Goal: Information Seeking & Learning: Learn about a topic

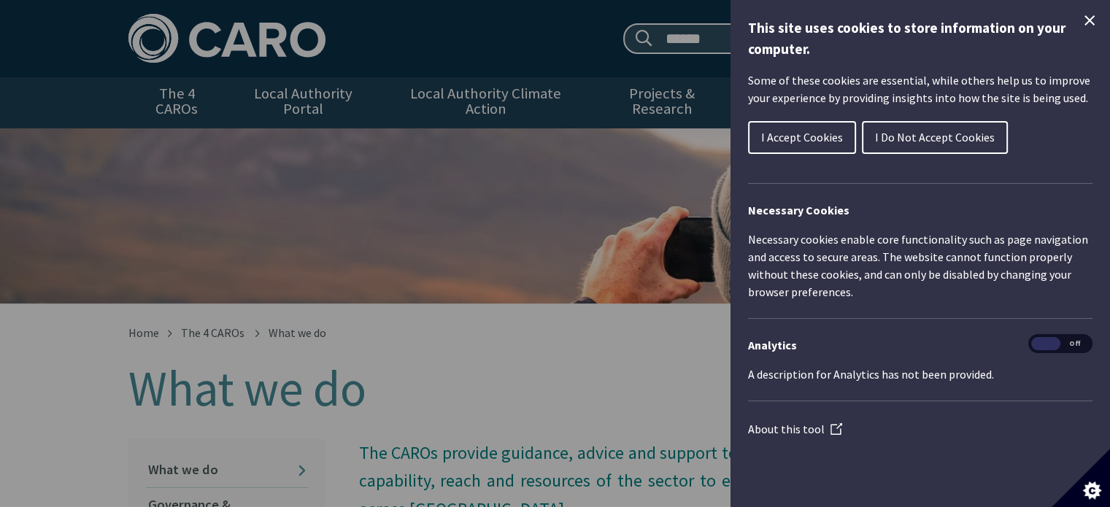
click at [921, 136] on span "I Do Not Accept Cookies" at bounding box center [935, 137] width 120 height 15
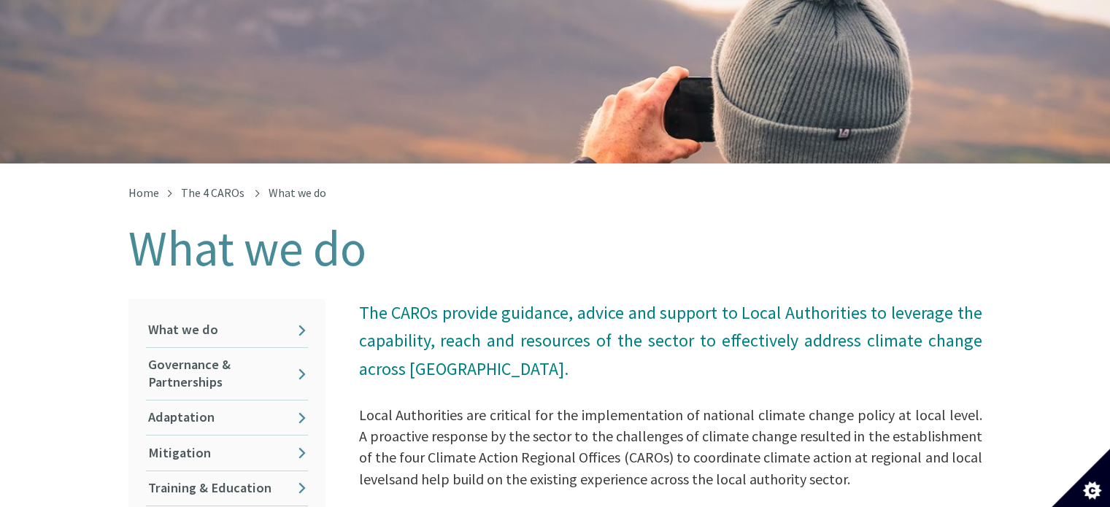
scroll to position [301, 0]
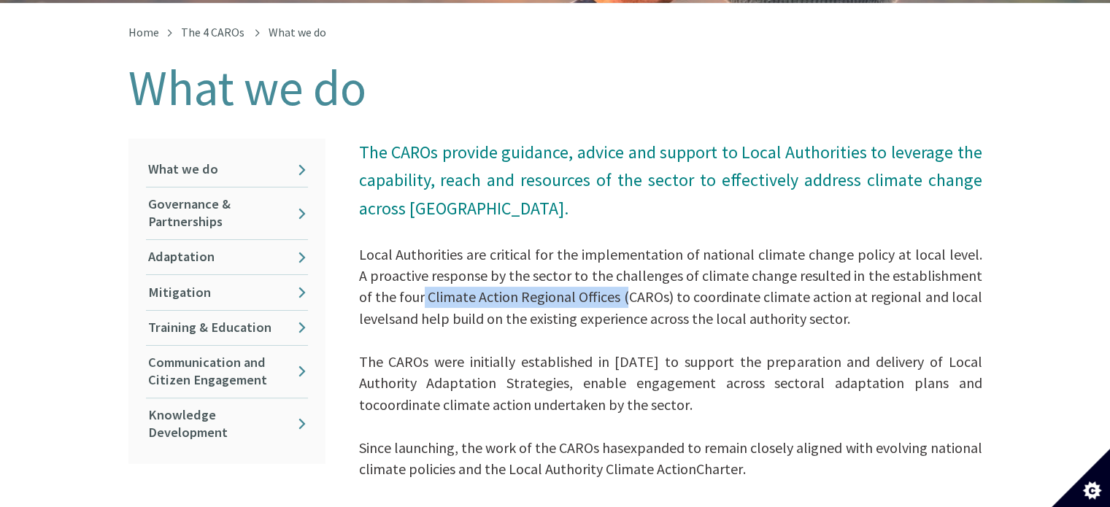
drag, startPoint x: 406, startPoint y: 286, endPoint x: 617, endPoint y: 287, distance: 210.9
click at [617, 287] on span "Local Authorities are critical for the implementation of national climate chang…" at bounding box center [670, 286] width 623 height 82
click at [461, 290] on span "Local Authorities are critical for the implementation of national climate chang…" at bounding box center [670, 286] width 623 height 82
drag, startPoint x: 414, startPoint y: 282, endPoint x: 606, endPoint y: 279, distance: 191.9
click at [606, 279] on span "Local Authorities are critical for the implementation of national climate chang…" at bounding box center [670, 286] width 623 height 82
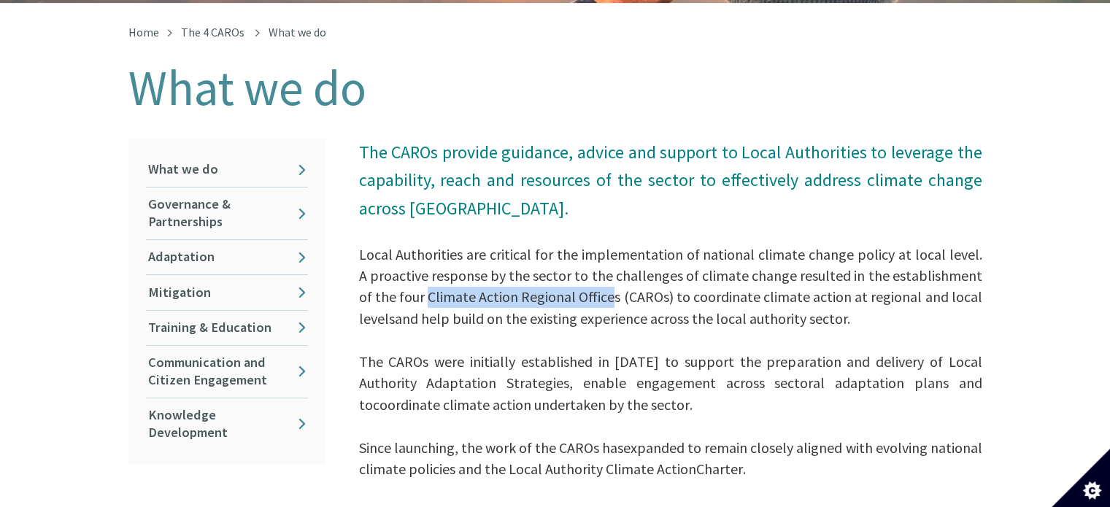
copy span "Climate Action Regional Office"
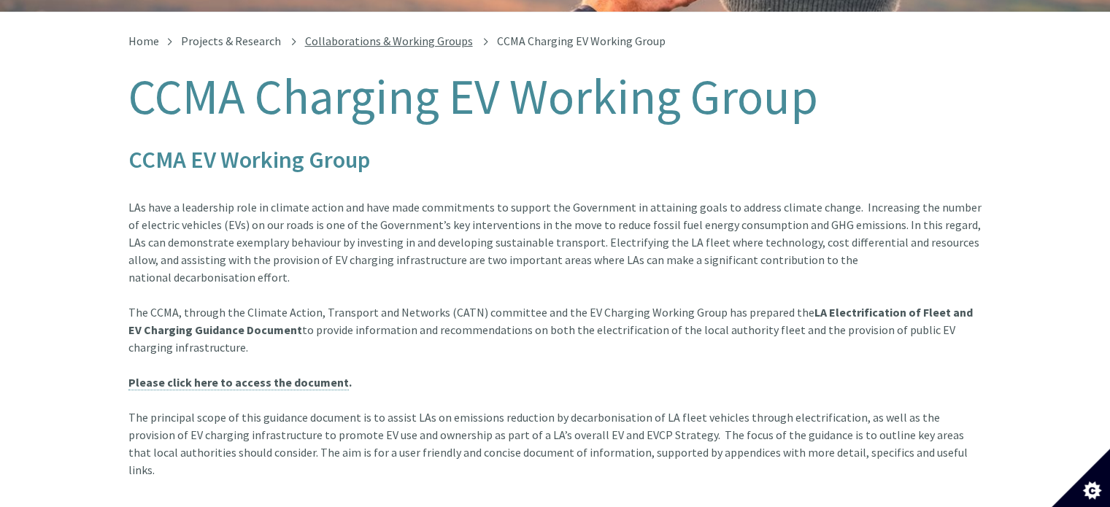
scroll to position [365, 0]
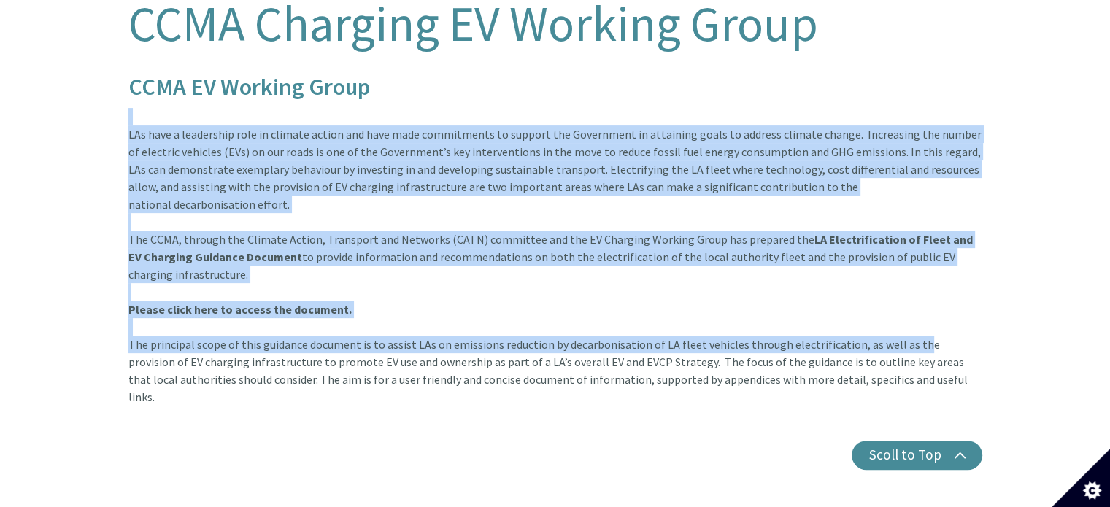
drag, startPoint x: 104, startPoint y: 107, endPoint x: 697, endPoint y: 297, distance: 622.8
click at [903, 320] on div "Home Projects & Research Collaborations & Working Groups CCMA Charging EV Worki…" at bounding box center [555, 228] width 1110 height 578
click at [282, 302] on link "Please click here to access the document" at bounding box center [238, 309] width 220 height 15
